Goal: Transaction & Acquisition: Purchase product/service

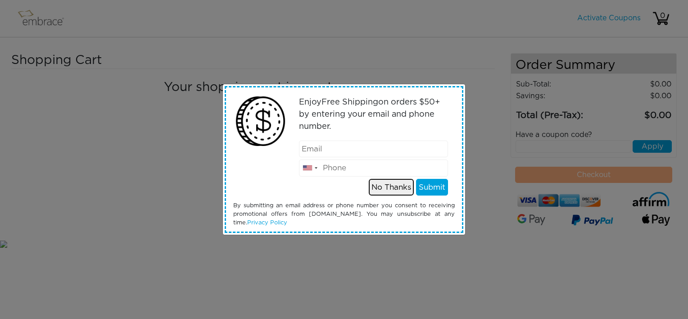
click at [401, 187] on button "No Thanks" at bounding box center [391, 187] width 45 height 17
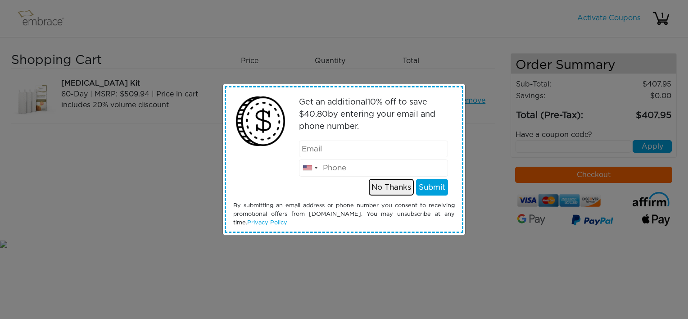
click at [392, 185] on button "No Thanks" at bounding box center [391, 187] width 45 height 17
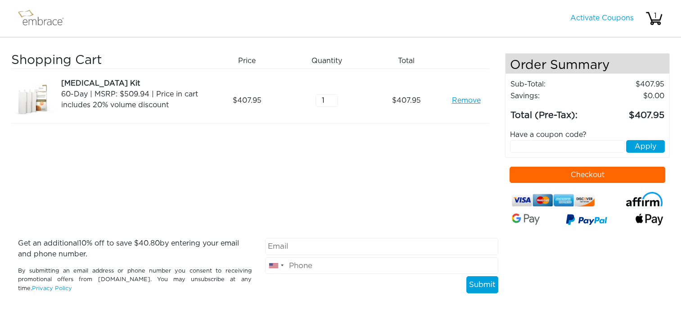
click at [520, 173] on button "Checkout" at bounding box center [587, 175] width 156 height 16
click at [466, 100] on link "Remove" at bounding box center [465, 100] width 29 height 11
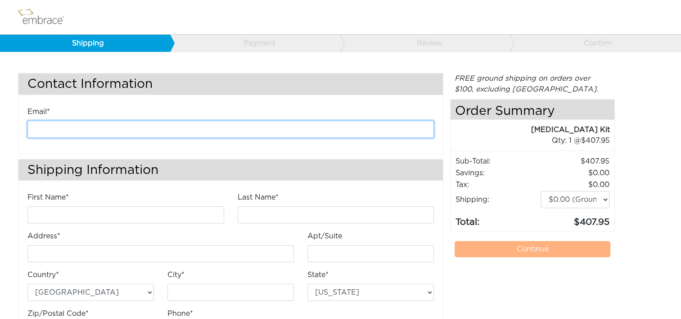
click at [168, 123] on input "email" at bounding box center [230, 129] width 406 height 17
type input "kanderson@diligenthealthsolutions.com"
type input "Kathleen"
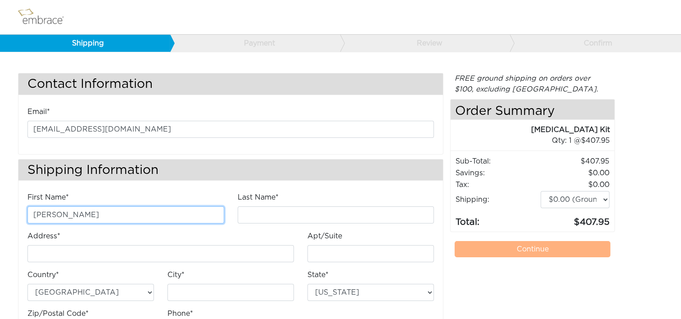
type input "Anderson"
type input "4200 Lafayette Center Drive"
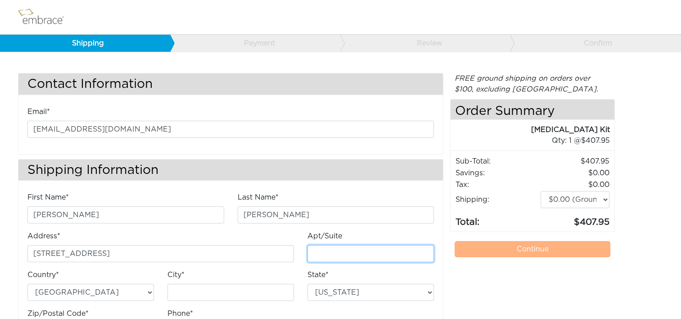
type input "E"
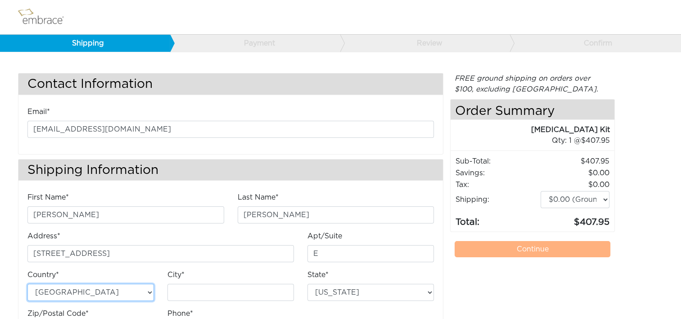
type input "Chantilly"
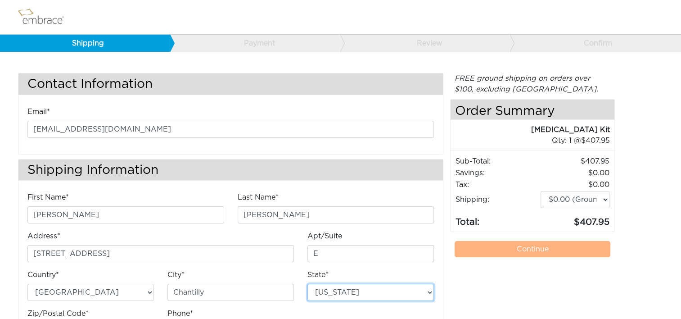
select select "VA"
type input "20151"
type input "7034490520"
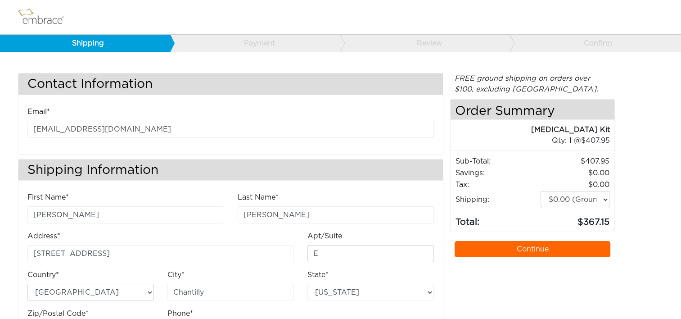
click at [532, 247] on link "Continue" at bounding box center [533, 249] width 156 height 16
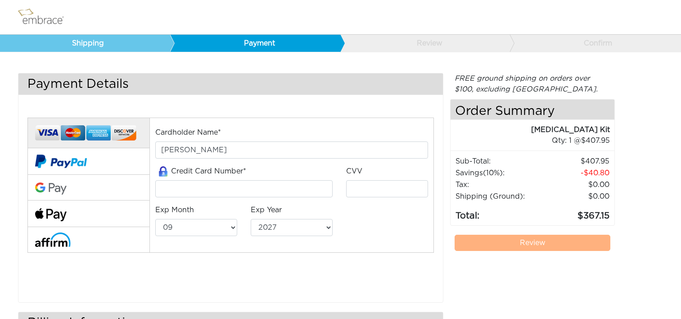
select select "9"
select select "2027"
